Goal: Navigation & Orientation: Go to known website

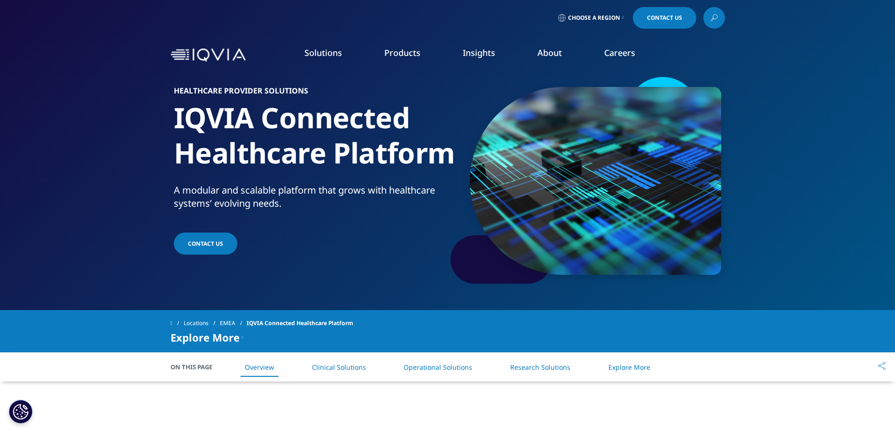
click at [623, 18] on icon at bounding box center [623, 18] width 1 height 4
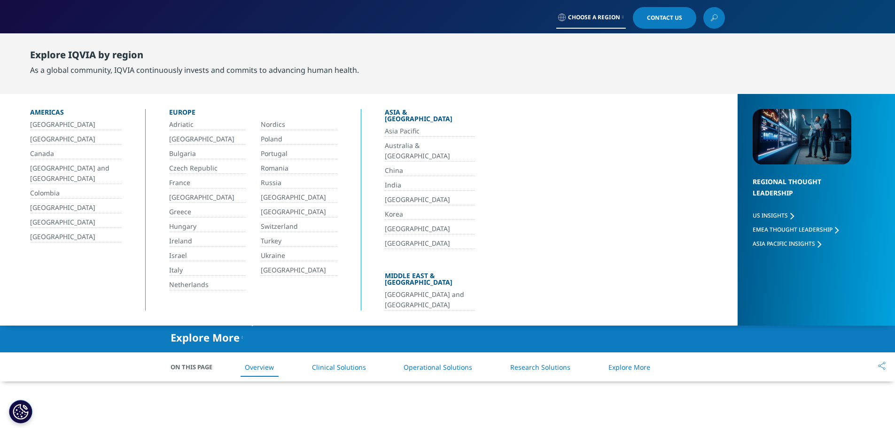
click at [185, 197] on link "[GEOGRAPHIC_DATA]" at bounding box center [207, 197] width 77 height 11
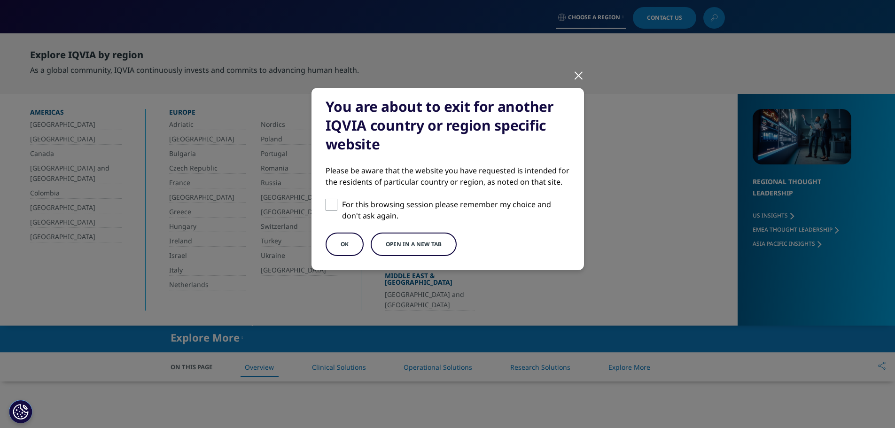
click at [413, 249] on button "Open in a new tab" at bounding box center [414, 244] width 86 height 23
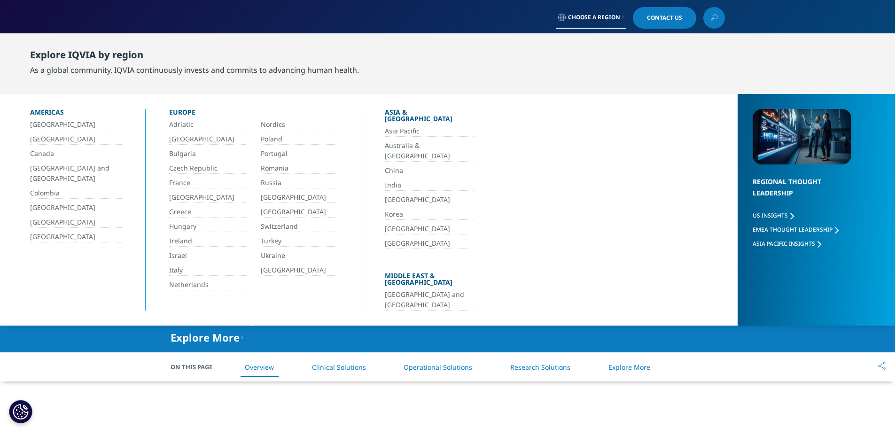
click at [624, 22] on link "Choose a Region" at bounding box center [591, 18] width 70 height 22
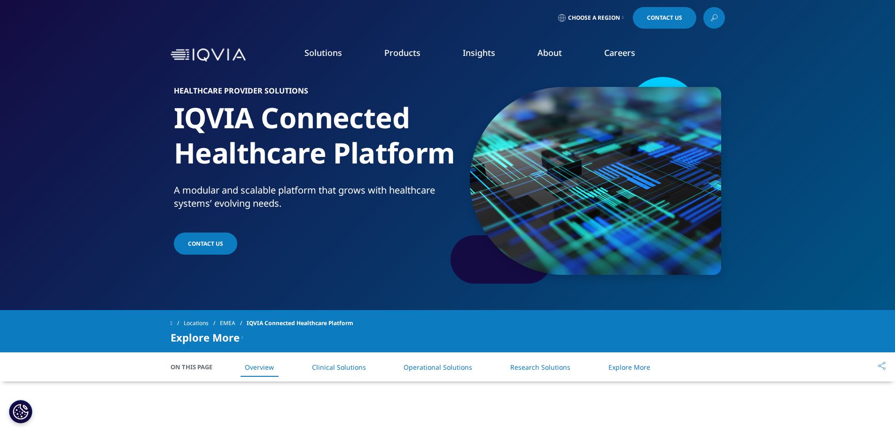
click at [199, 59] on img at bounding box center [208, 55] width 75 height 14
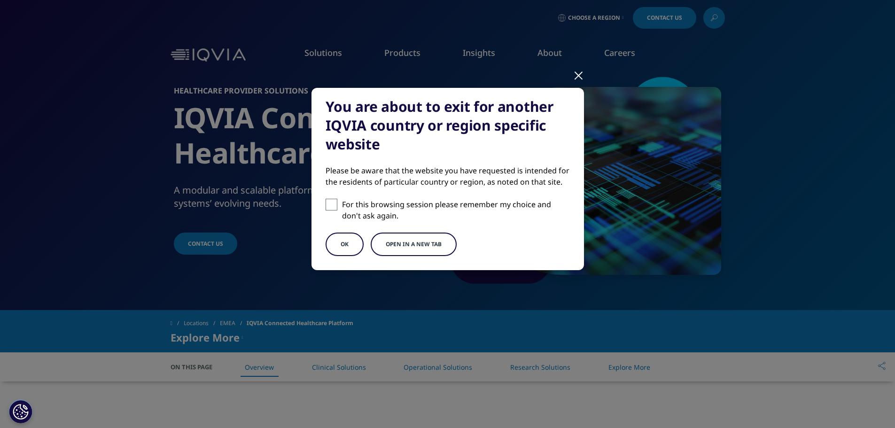
click at [432, 238] on button "Open in a new tab" at bounding box center [414, 244] width 86 height 23
